Goal: Check status

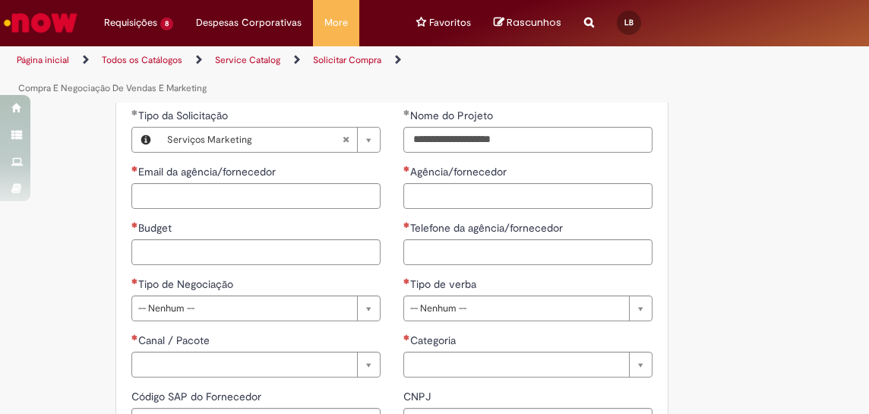
scroll to position [789, 0]
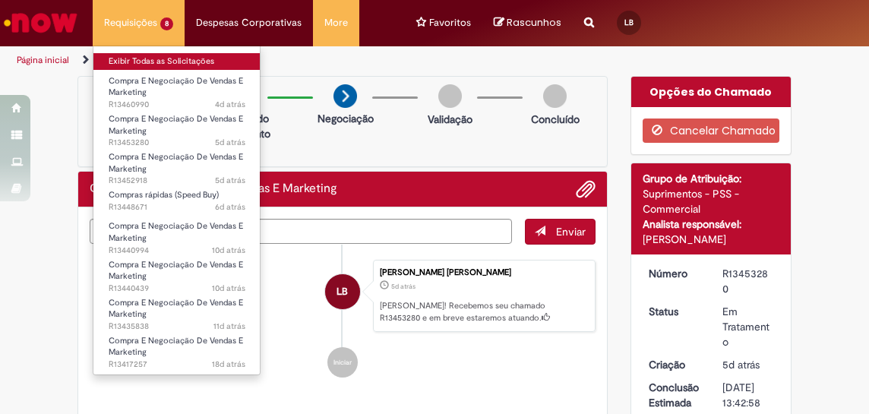
click at [156, 63] on link "Exibir Todas as Solicitações" at bounding box center [176, 61] width 167 height 17
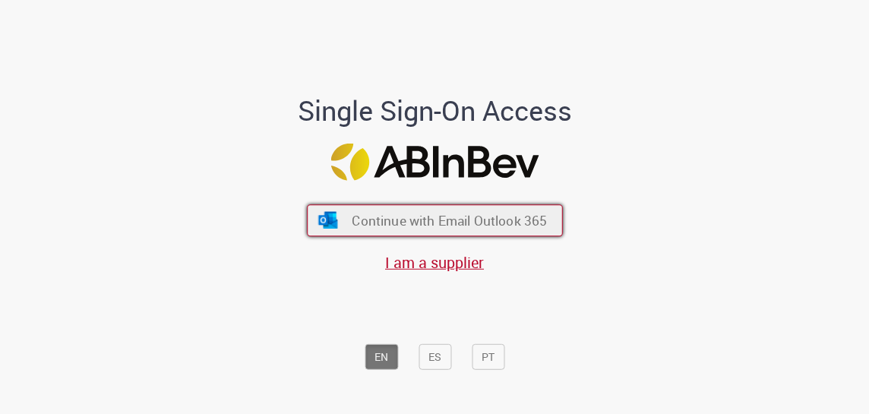
click at [498, 213] on span "Continue with Email Outlook 365" at bounding box center [449, 220] width 195 height 17
click at [456, 224] on span "Continue with Email Outlook 365" at bounding box center [449, 220] width 195 height 17
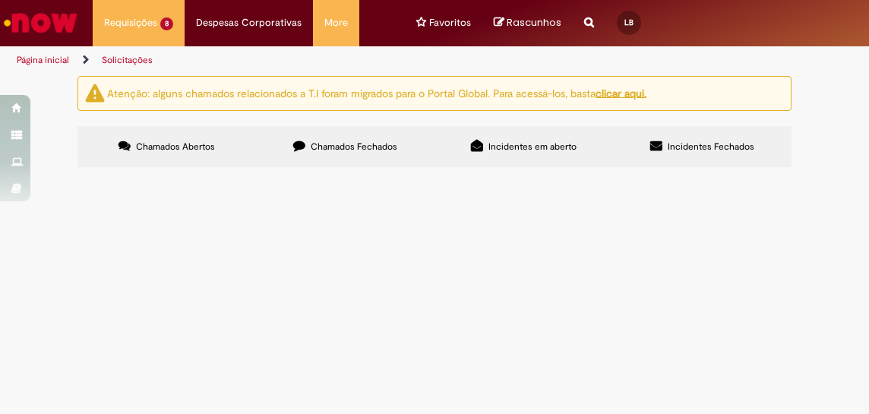
scroll to position [92, 0]
click at [0, 0] on span "Ambiente de Homologação e Produção - Fight game" at bounding box center [0, 0] width 0 height 0
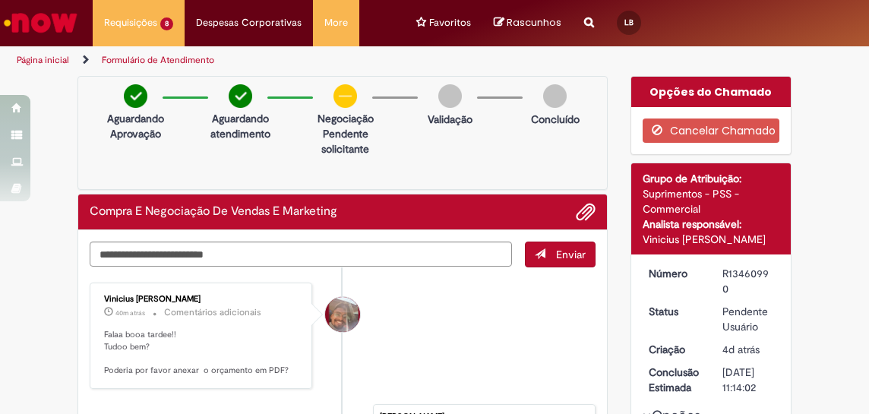
scroll to position [118, 0]
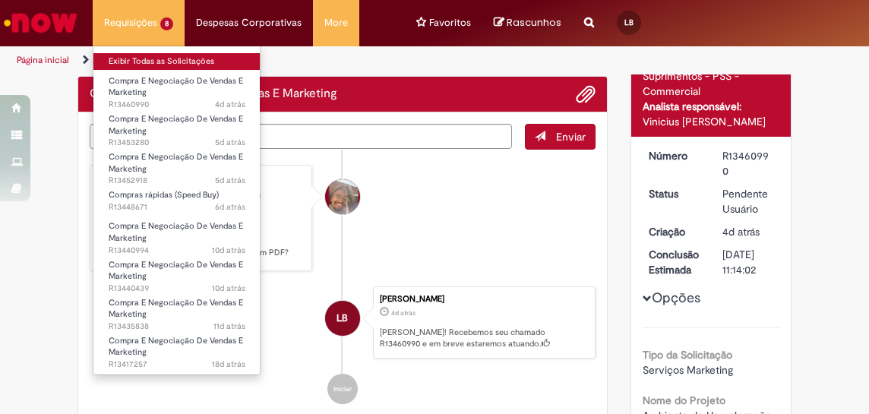
click at [138, 60] on link "Exibir Todas as Solicitações" at bounding box center [176, 61] width 167 height 17
